Goal: Communication & Community: Participate in discussion

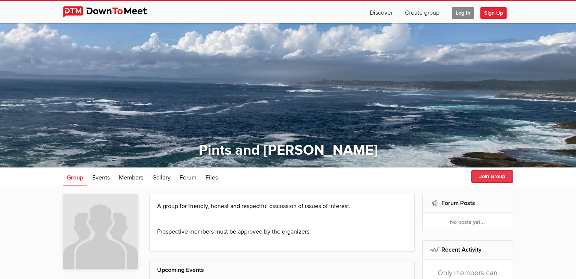
click at [488, 174] on button "Join Group" at bounding box center [492, 176] width 42 height 13
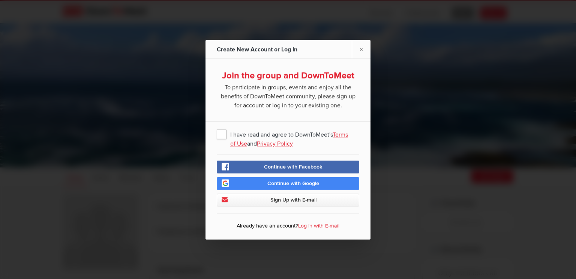
click at [223, 133] on span "I have read and agree to DownToMeet's Terms of Use and Privacy Policy" at bounding box center [288, 133] width 142 height 13
click at [0, 0] on input "I have read and agree to DownToMeet's Terms of Use and Privacy Policy" at bounding box center [0, 0] width 0 height 0
click at [297, 200] on span "Sign Up with E-mail" at bounding box center [293, 199] width 46 height 6
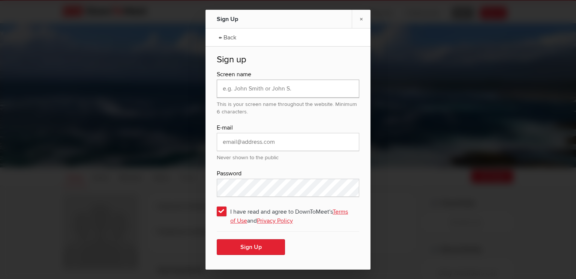
click at [266, 88] on input "text" at bounding box center [288, 88] width 142 height 18
type input "Mistersauga"
click at [251, 144] on input "email" at bounding box center [288, 142] width 142 height 18
click at [252, 141] on input "lovemybike@gmail.com" at bounding box center [288, 142] width 142 height 18
click at [249, 247] on button "Sign Up" at bounding box center [251, 247] width 68 height 16
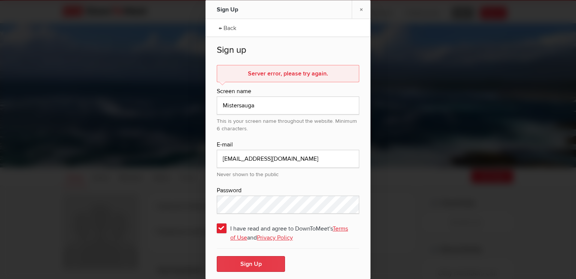
click at [250, 264] on button "Sign Up" at bounding box center [251, 263] width 68 height 16
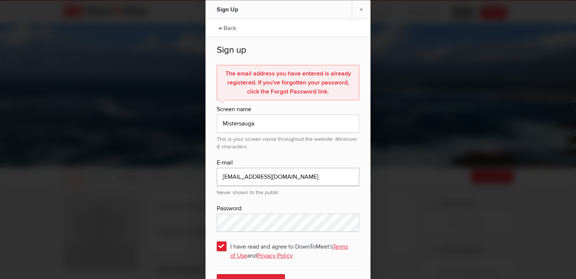
click at [266, 175] on input "lovemybike+DTM@gmail.com" at bounding box center [288, 176] width 142 height 18
click at [308, 176] on input "[EMAIL_ADDRESS][DOMAIN_NAME]" at bounding box center [288, 176] width 142 height 18
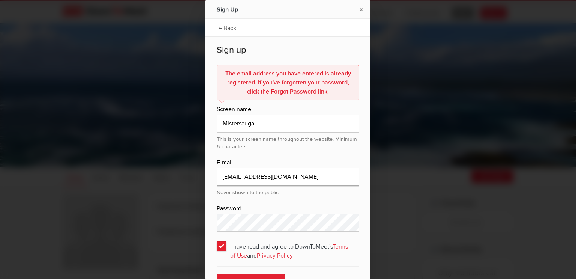
click at [308, 176] on input "[EMAIL_ADDRESS][DOMAIN_NAME]" at bounding box center [288, 176] width 142 height 18
type input "[EMAIL_ADDRESS][DOMAIN_NAME]"
click at [287, 154] on div "The email address you have entered is already registered. If you've forgotten y…" at bounding box center [288, 181] width 142 height 234
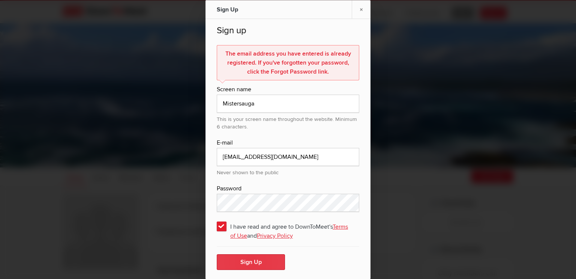
click at [248, 261] on button "Sign Up" at bounding box center [251, 262] width 68 height 16
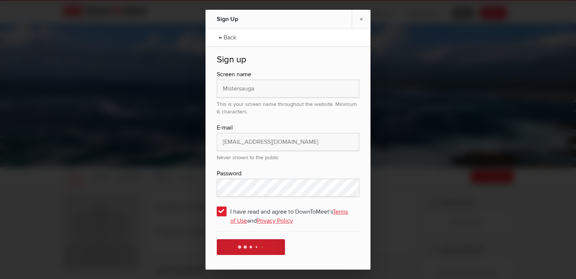
scroll to position [0, 0]
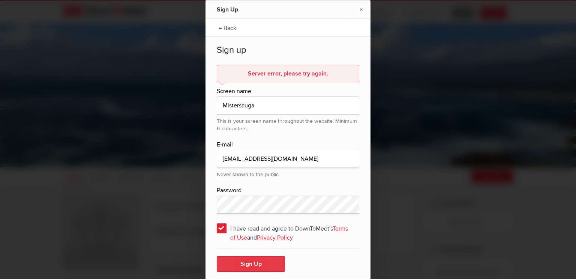
click at [252, 262] on button "Sign Up" at bounding box center [251, 263] width 68 height 16
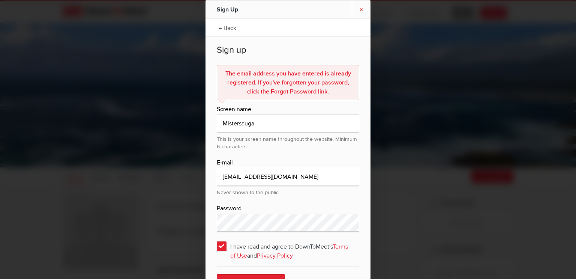
click at [361, 8] on link "×" at bounding box center [361, 9] width 19 height 18
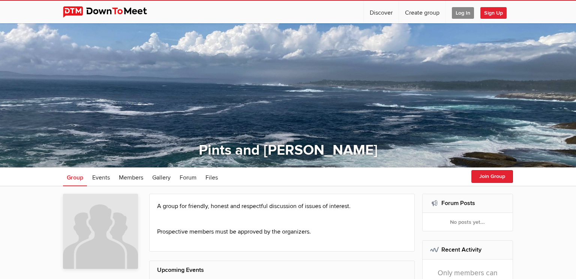
click at [407, 90] on div at bounding box center [288, 95] width 576 height 144
click at [465, 12] on span "Log In" at bounding box center [463, 13] width 22 height 12
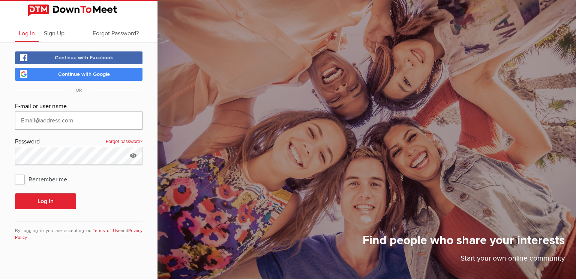
click at [60, 118] on input "text" at bounding box center [78, 120] width 127 height 18
type input "[EMAIL_ADDRESS][DOMAIN_NAME]"
click at [22, 176] on span "Remember me" at bounding box center [45, 178] width 60 height 13
click at [15, 172] on input "Remember me" at bounding box center [15, 172] width 0 height 0
checkbox input "true"
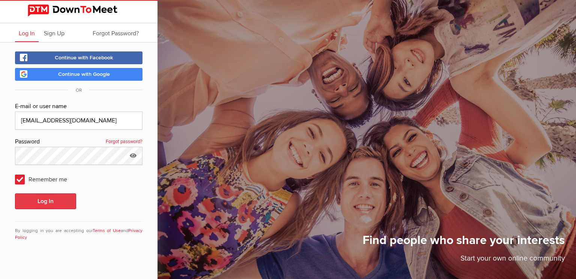
click at [41, 199] on button "Log In" at bounding box center [45, 201] width 61 height 16
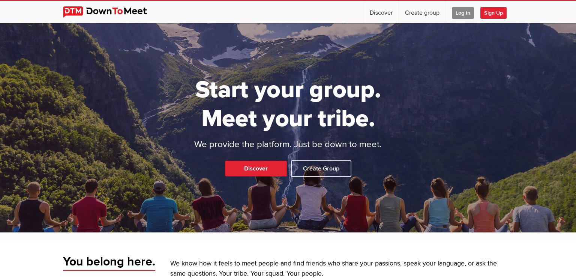
click at [461, 8] on span "Log In" at bounding box center [463, 13] width 22 height 12
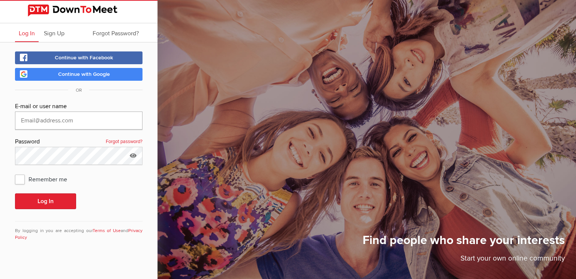
click at [45, 117] on input "text" at bounding box center [78, 120] width 127 height 18
type input "[EMAIL_ADDRESS][DOMAIN_NAME]"
click at [21, 178] on span "Remember me" at bounding box center [45, 178] width 60 height 13
click at [15, 172] on input "Remember me" at bounding box center [15, 172] width 0 height 0
checkbox input "true"
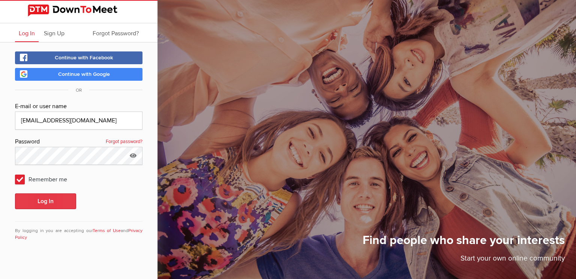
click at [41, 202] on button "Log In" at bounding box center [45, 201] width 61 height 16
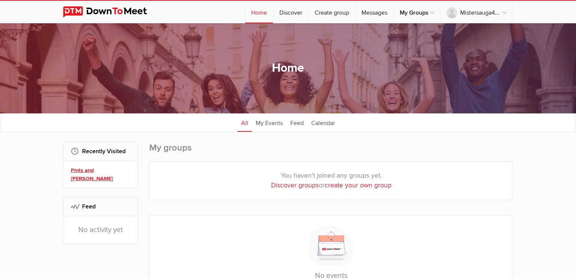
click at [91, 170] on link "Pints and [PERSON_NAME]" at bounding box center [101, 174] width 61 height 16
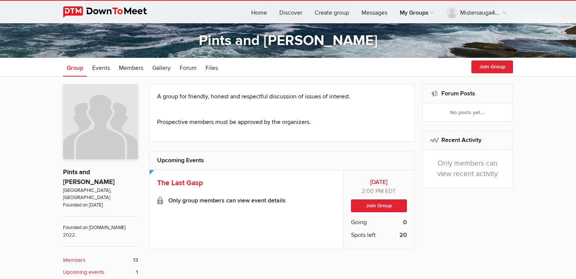
scroll to position [109, 0]
click at [379, 203] on button "Join Group" at bounding box center [379, 205] width 56 height 13
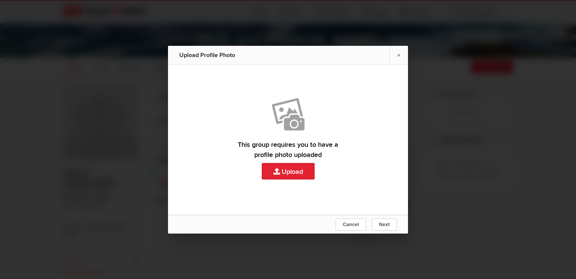
click at [289, 170] on link "Upload" at bounding box center [288, 139] width 240 height 150
type input "C:\fakepath\videoframe_0.png"
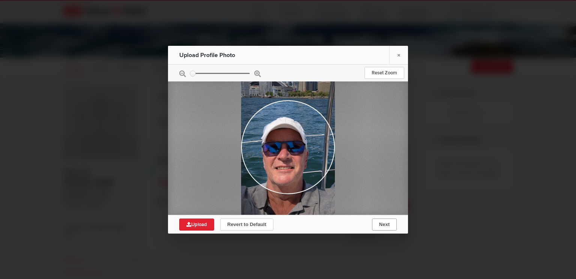
click at [381, 225] on span "Next" at bounding box center [384, 224] width 10 height 6
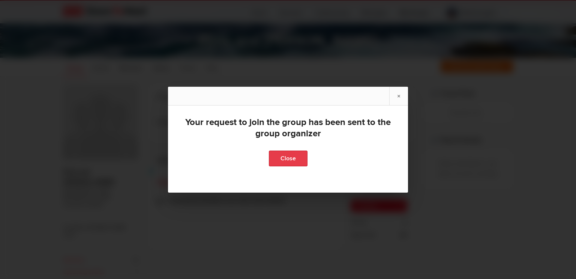
click at [295, 155] on link "Close" at bounding box center [288, 158] width 39 height 16
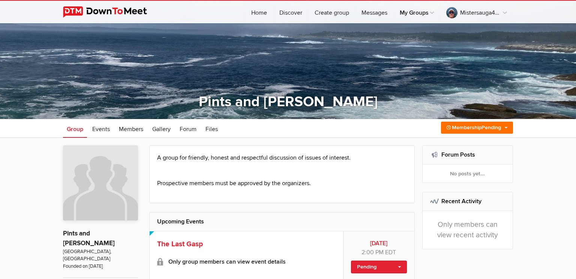
scroll to position [0, 0]
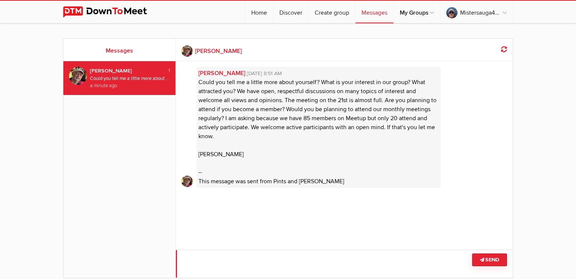
click at [228, 261] on textarea at bounding box center [344, 263] width 337 height 28
type textarea "This is Bob Martin, I was a member of the original group"
click at [485, 260] on button "Send" at bounding box center [489, 259] width 35 height 13
